Goal: Transaction & Acquisition: Purchase product/service

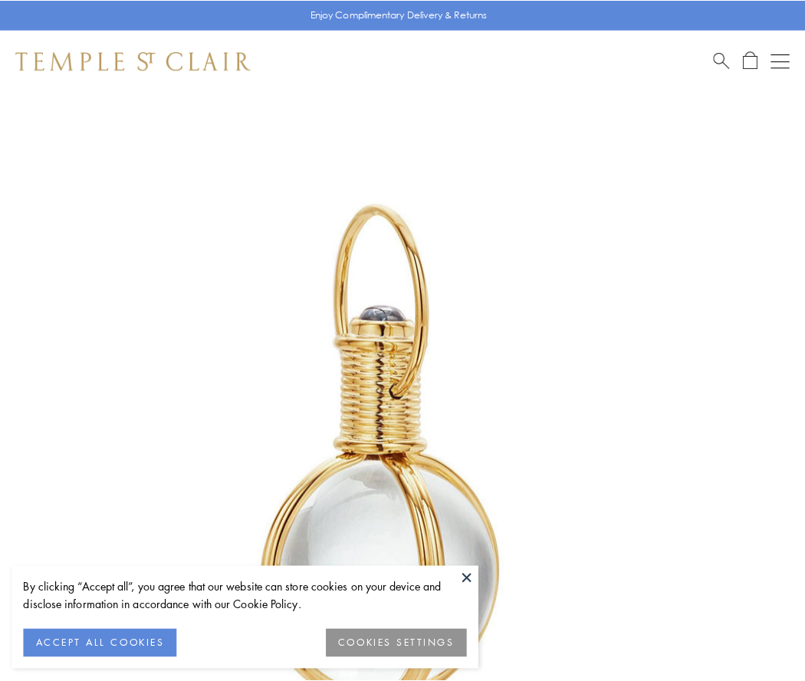
scroll to position [400, 0]
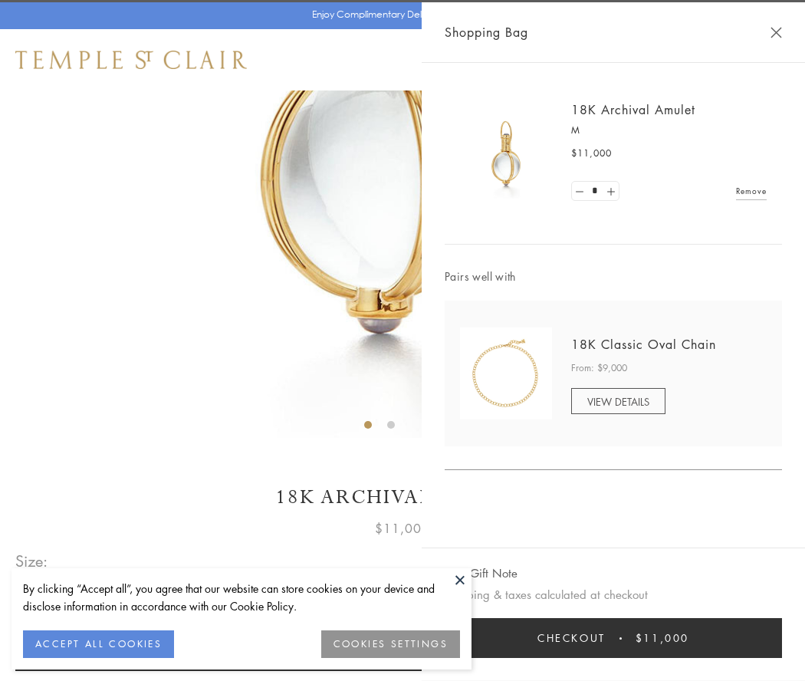
click at [613, 638] on button "Checkout $11,000" at bounding box center [613, 638] width 337 height 40
